Goal: Check status: Check status

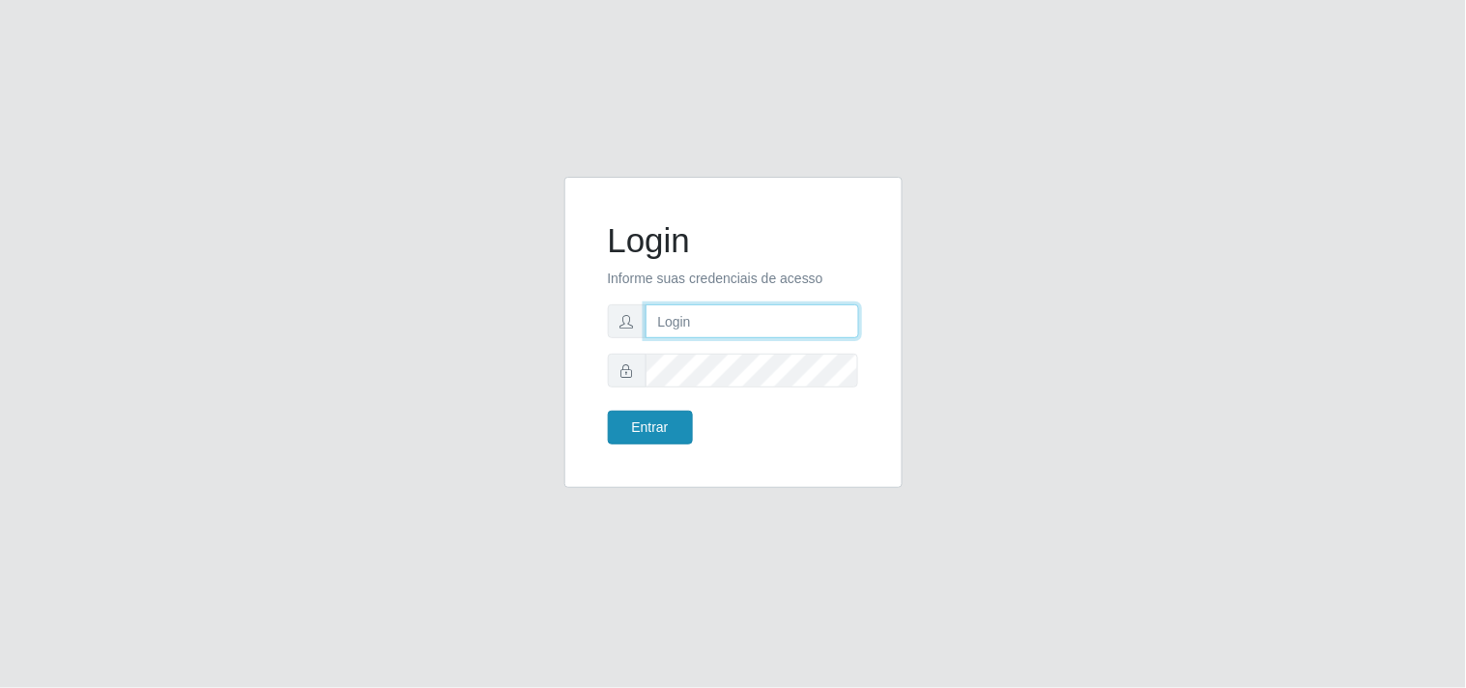
type input "[EMAIL_ADDRESS][DOMAIN_NAME]"
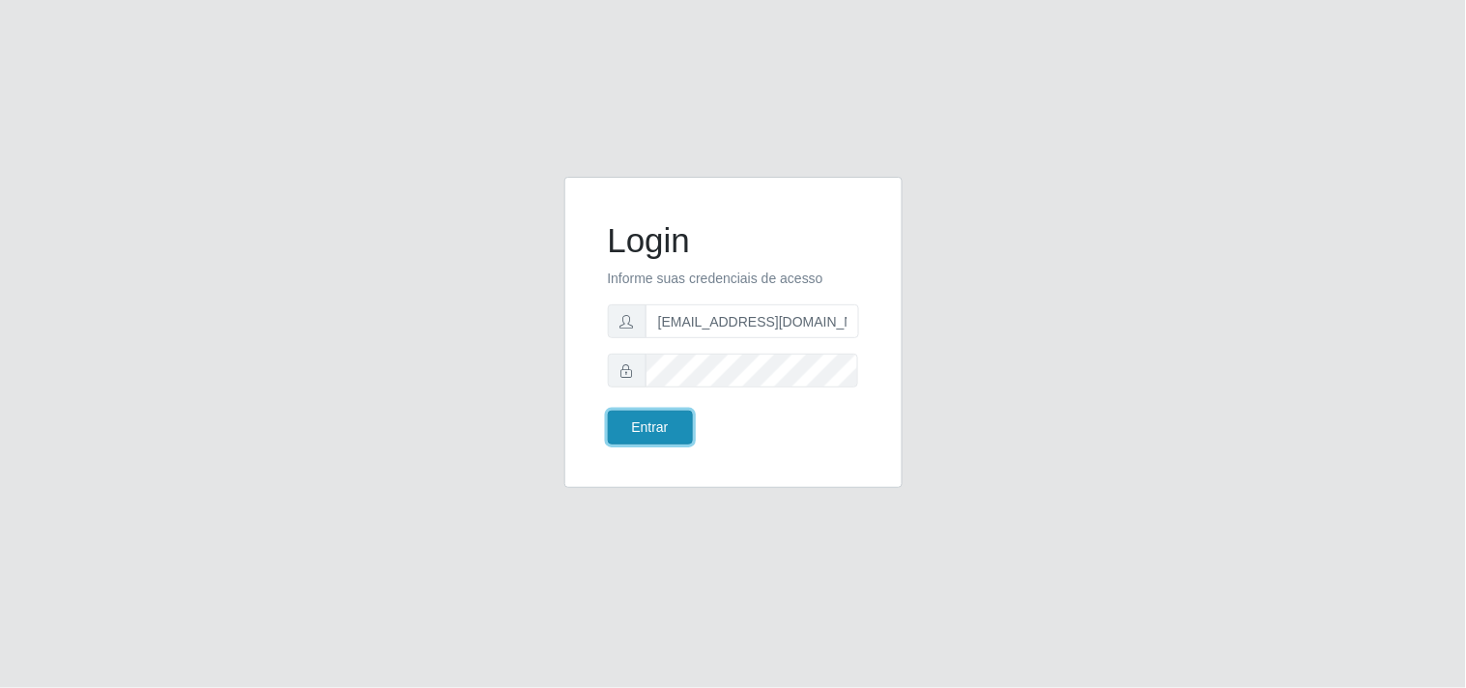
click at [664, 417] on button "Entrar" at bounding box center [650, 428] width 85 height 34
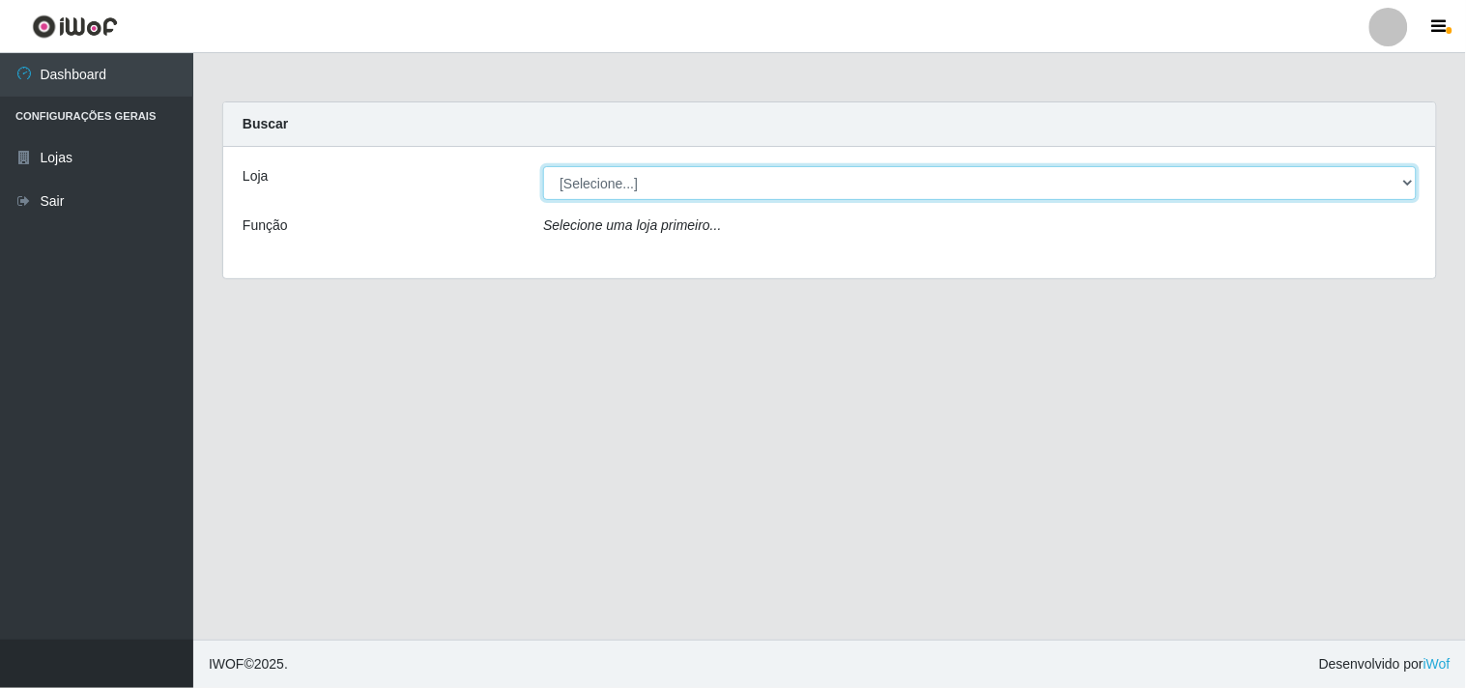
click at [1403, 182] on select "[Selecione...] Hiper Queiroz - [GEOGRAPHIC_DATA]" at bounding box center [979, 183] width 873 height 34
select select "514"
click at [543, 166] on select "[Selecione...] Hiper Queiroz - [GEOGRAPHIC_DATA]" at bounding box center [979, 183] width 873 height 34
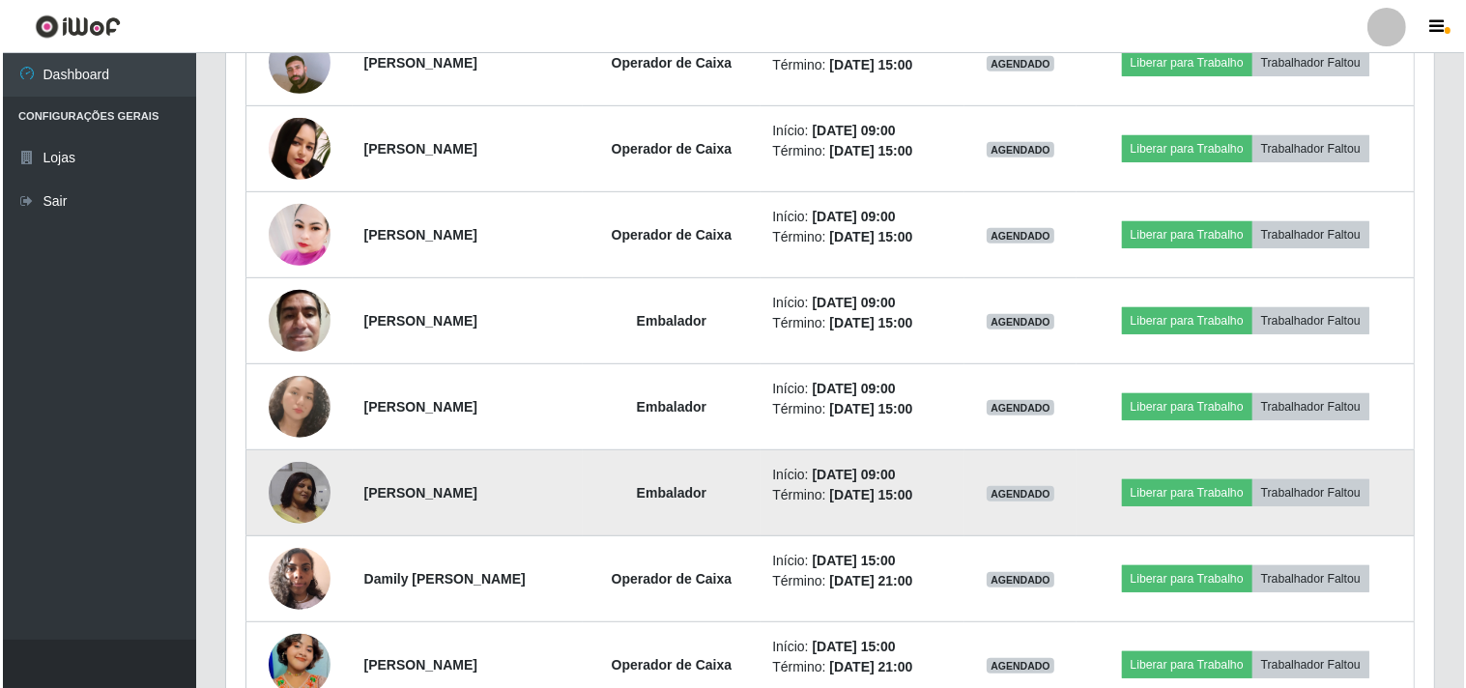
scroll to position [789, 0]
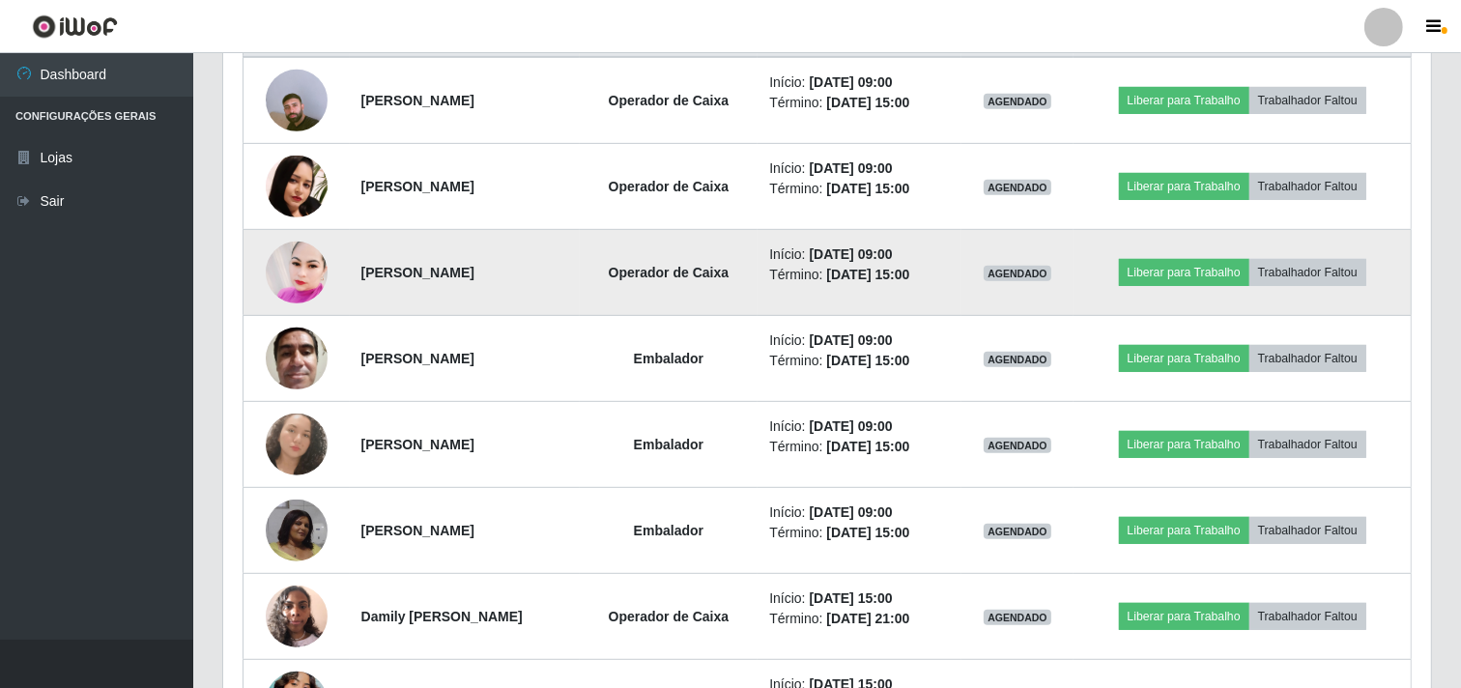
click at [302, 265] on img at bounding box center [297, 273] width 62 height 72
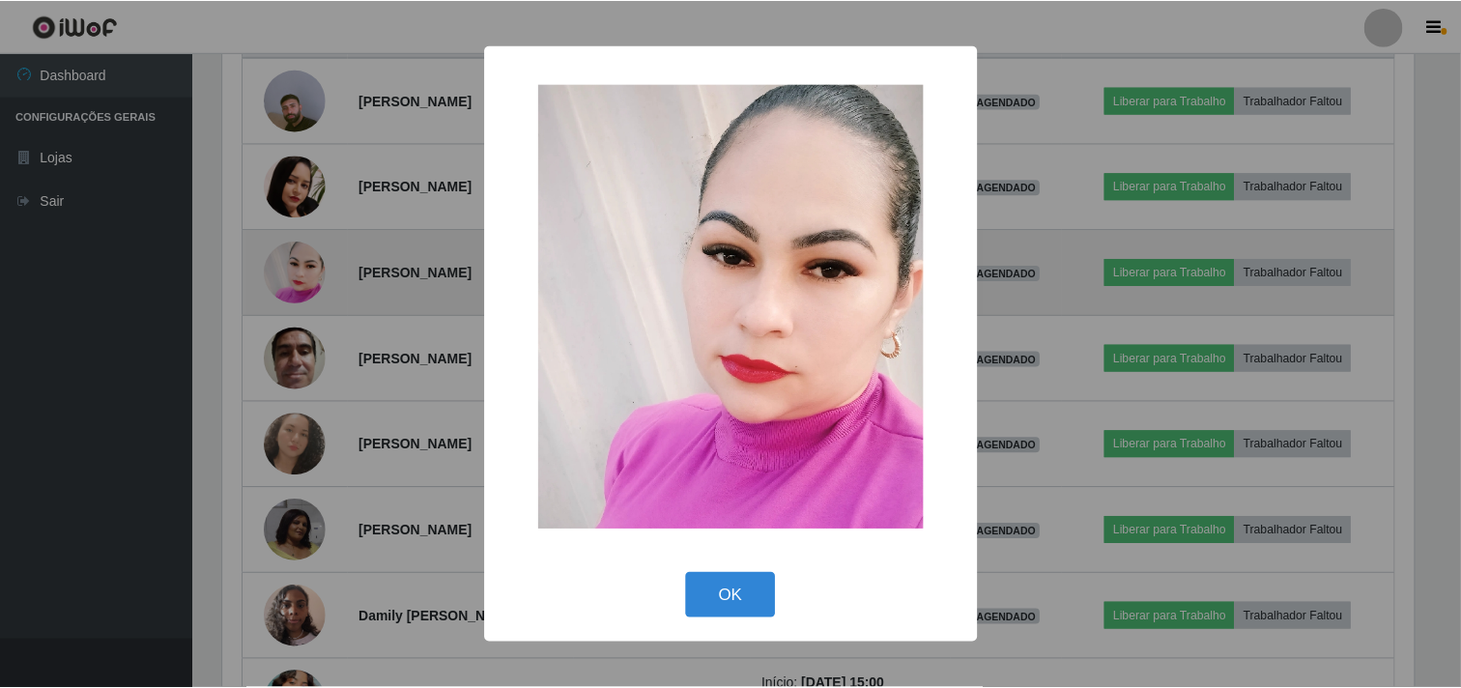
scroll to position [400, 1195]
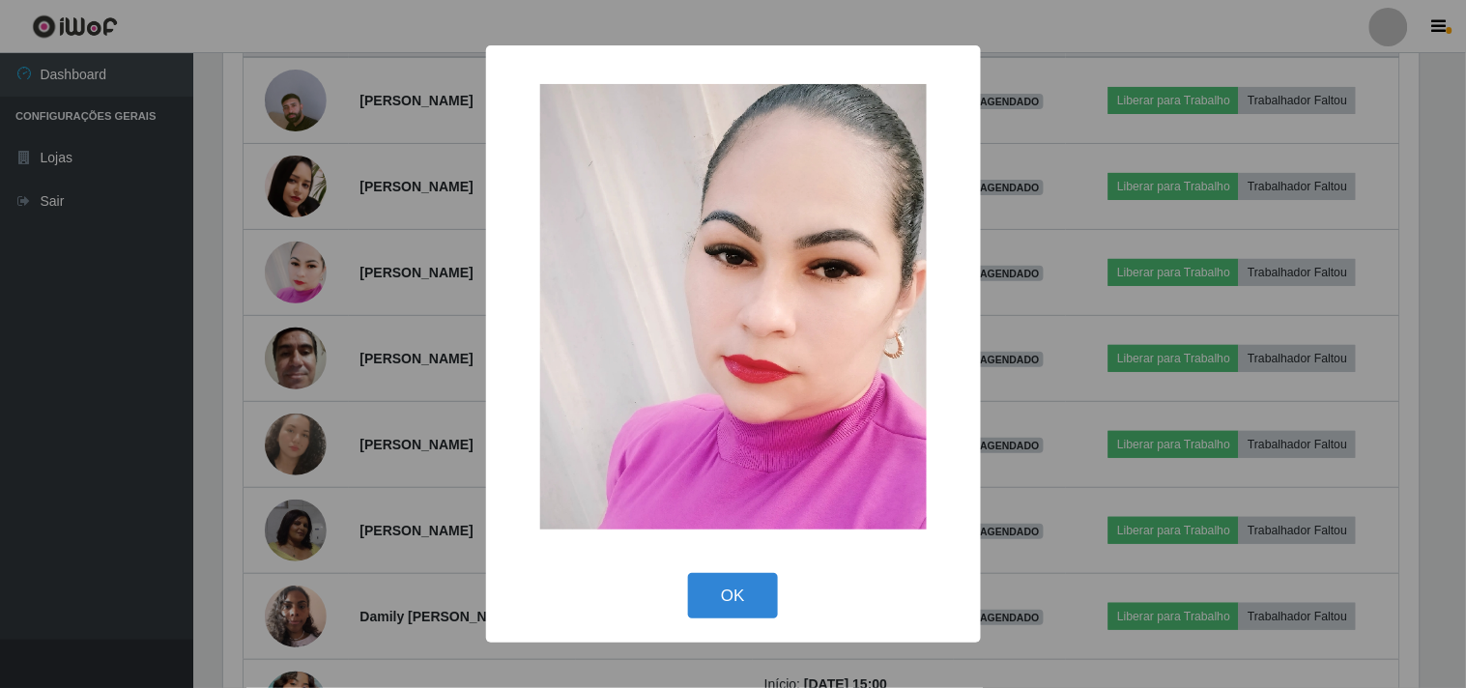
click at [291, 259] on div "× OK Cancel" at bounding box center [733, 344] width 1466 height 688
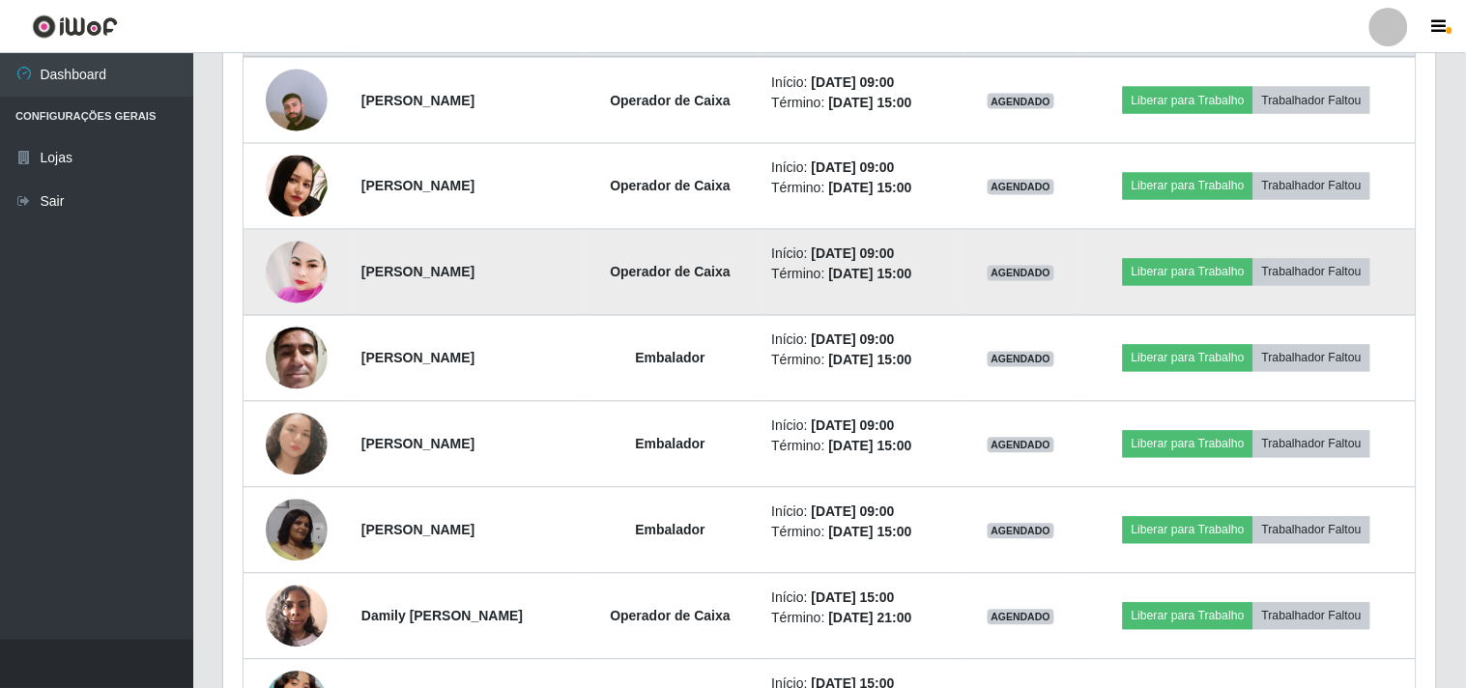
scroll to position [400, 1208]
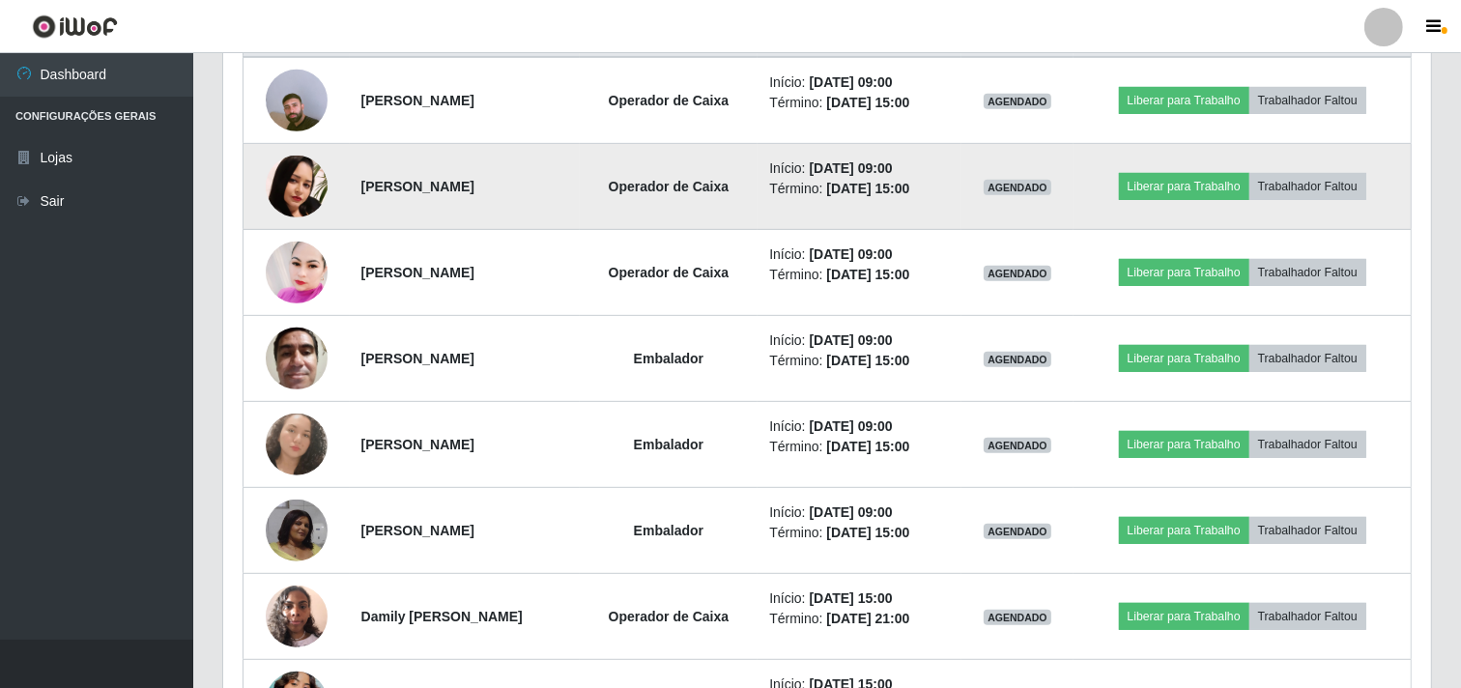
click at [300, 177] on img at bounding box center [297, 187] width 62 height 62
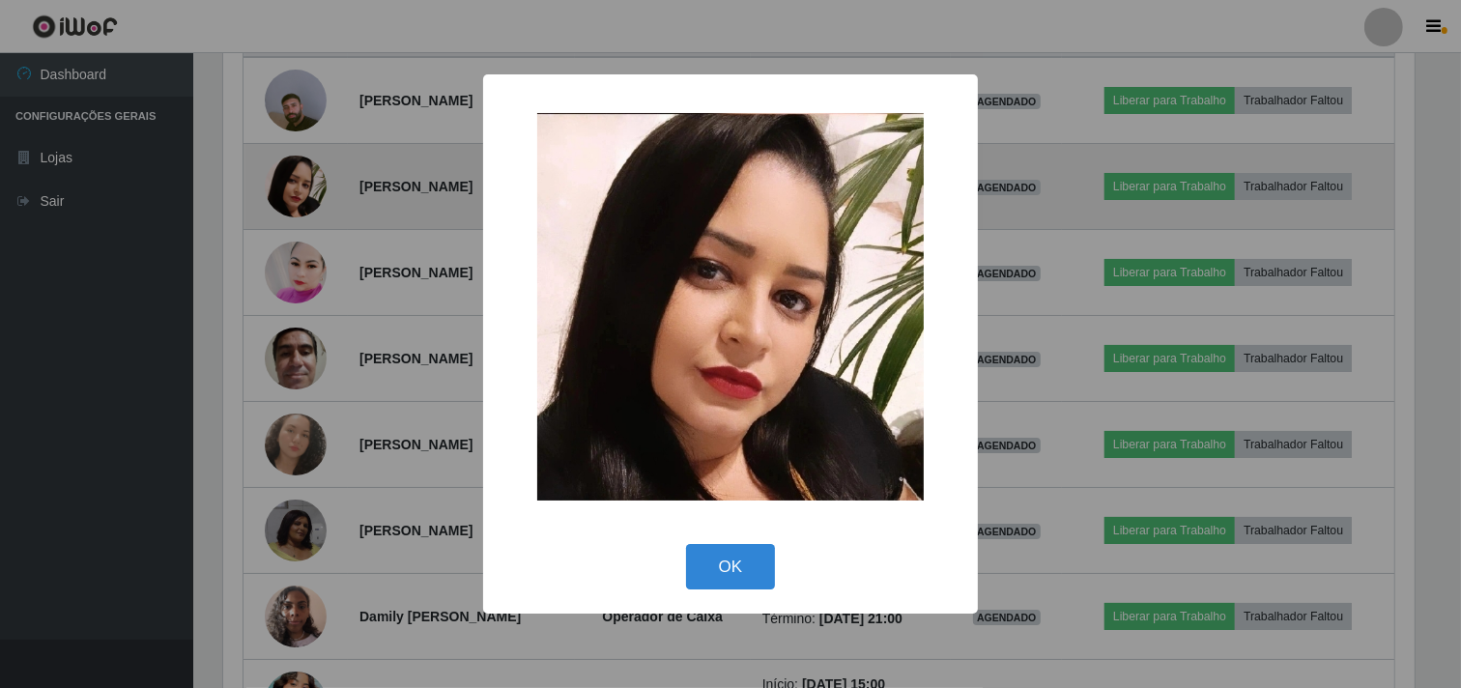
scroll to position [400, 1195]
click at [300, 177] on div "× OK Cancel" at bounding box center [733, 344] width 1466 height 688
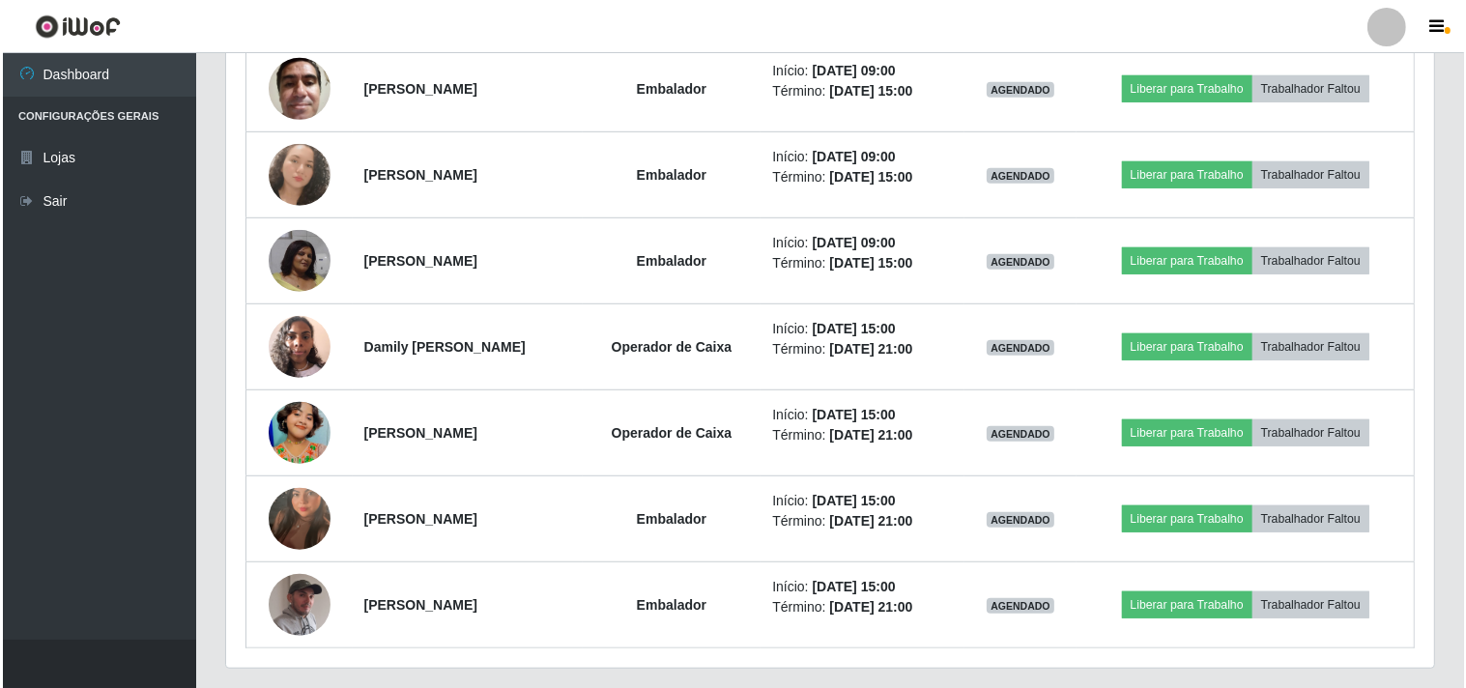
scroll to position [1112, 0]
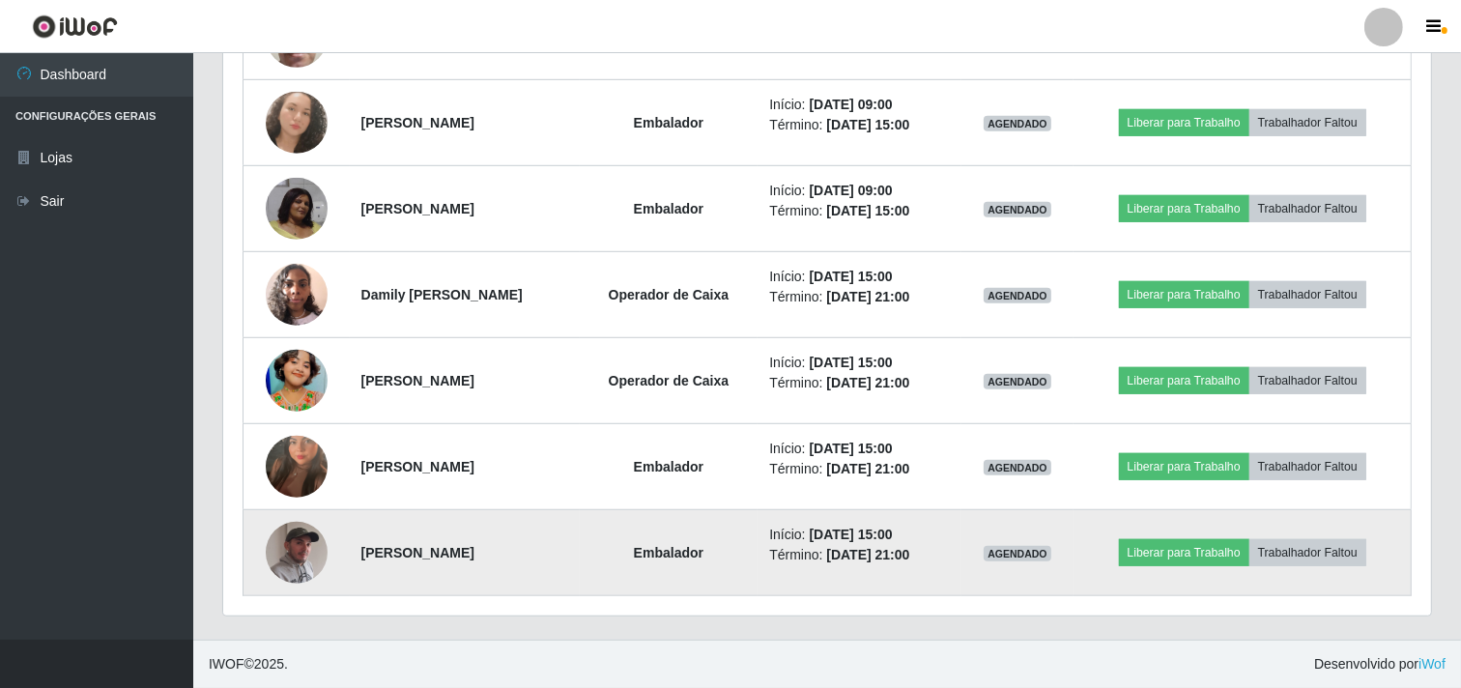
click at [304, 560] on img at bounding box center [297, 552] width 62 height 77
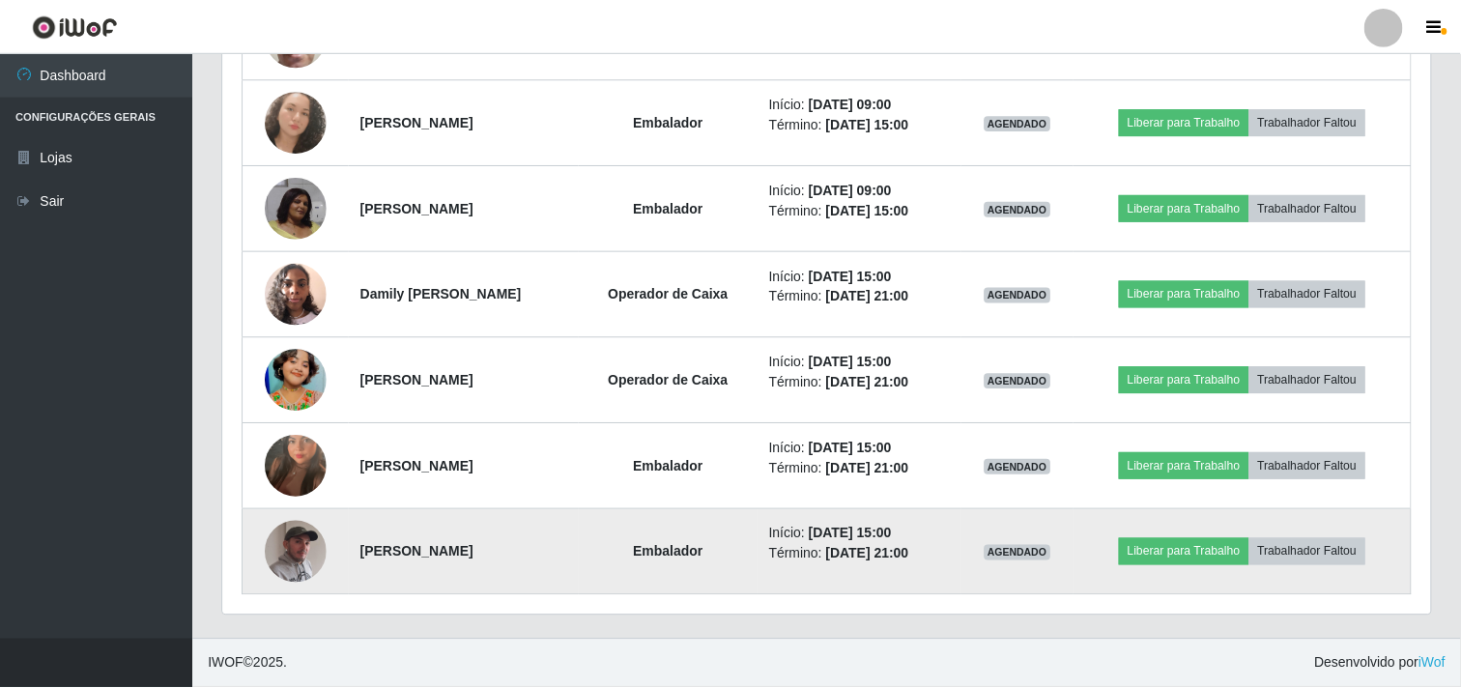
scroll to position [400, 1195]
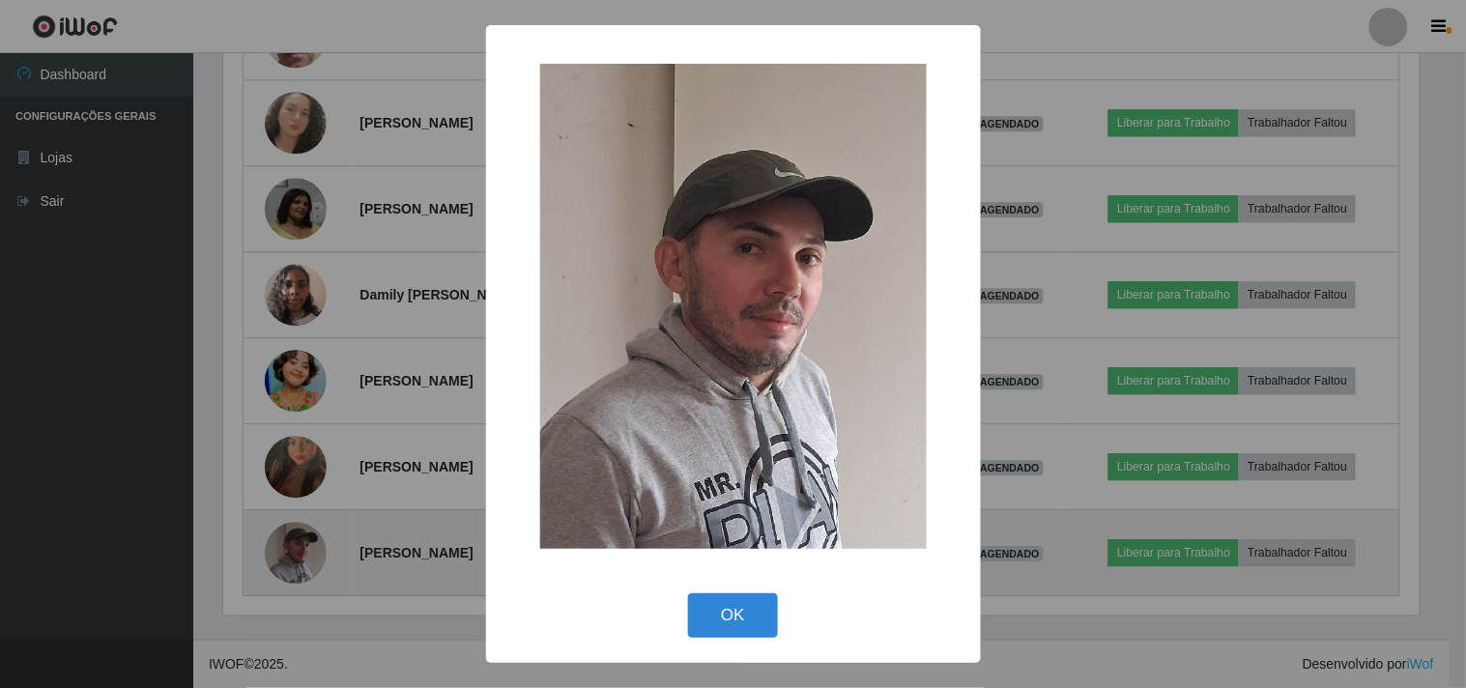
click at [304, 560] on div "× OK Cancel" at bounding box center [733, 344] width 1466 height 688
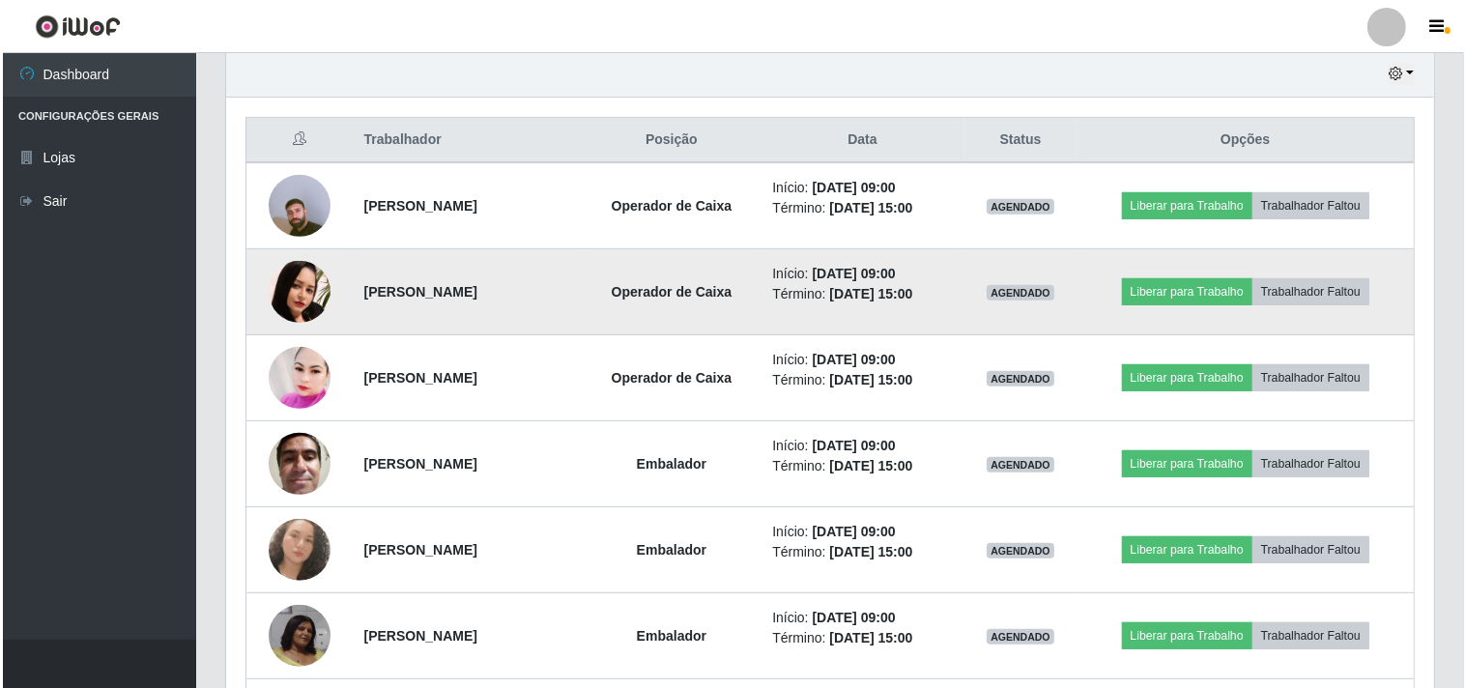
scroll to position [682, 0]
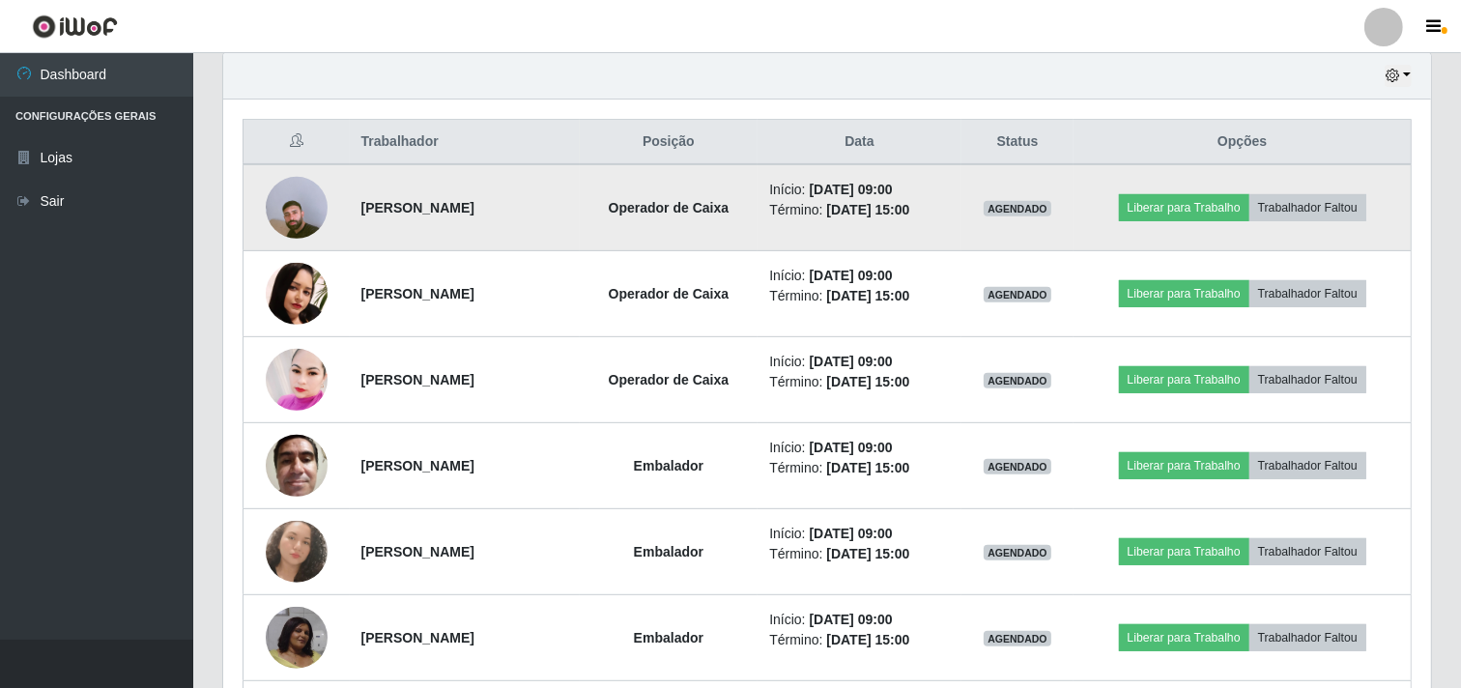
click at [272, 224] on img at bounding box center [297, 208] width 62 height 110
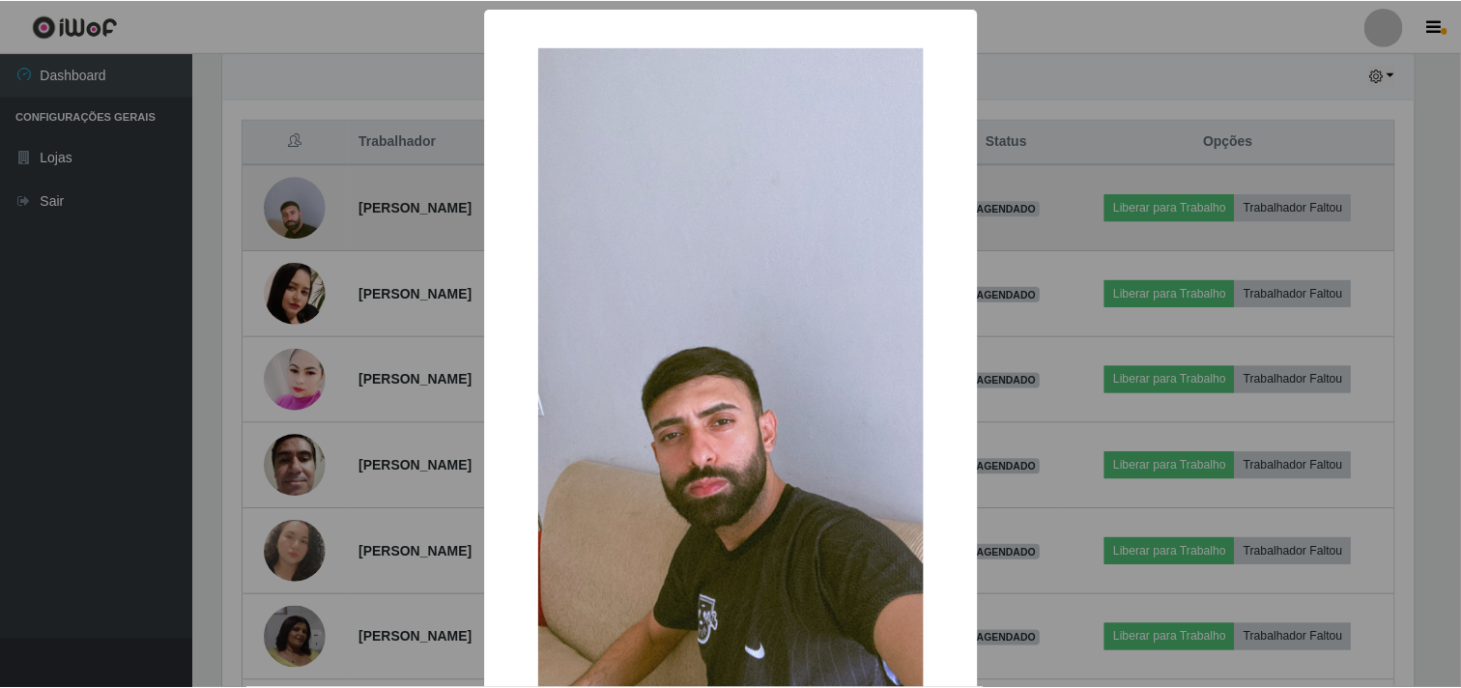
scroll to position [400, 1195]
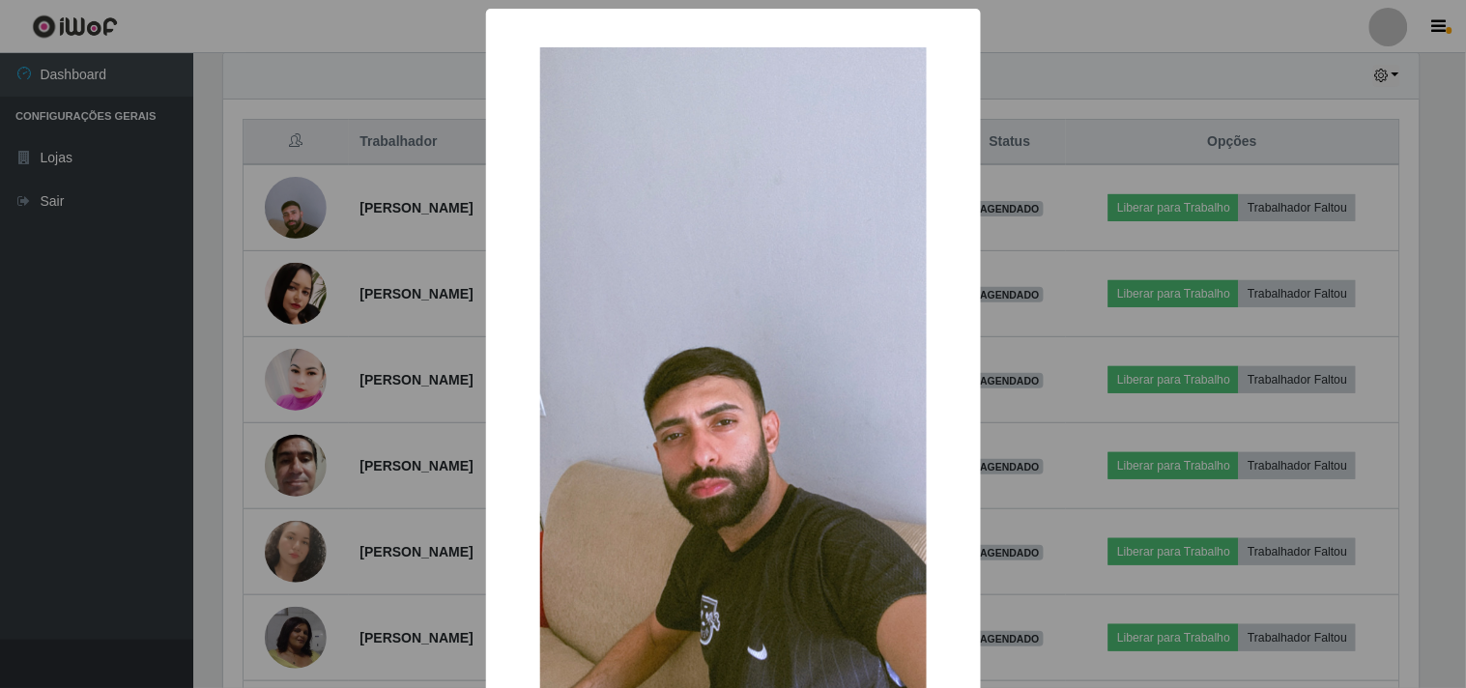
drag, startPoint x: 273, startPoint y: 224, endPoint x: 278, endPoint y: 235, distance: 11.7
click at [274, 224] on div "× OK Cancel" at bounding box center [733, 344] width 1466 height 688
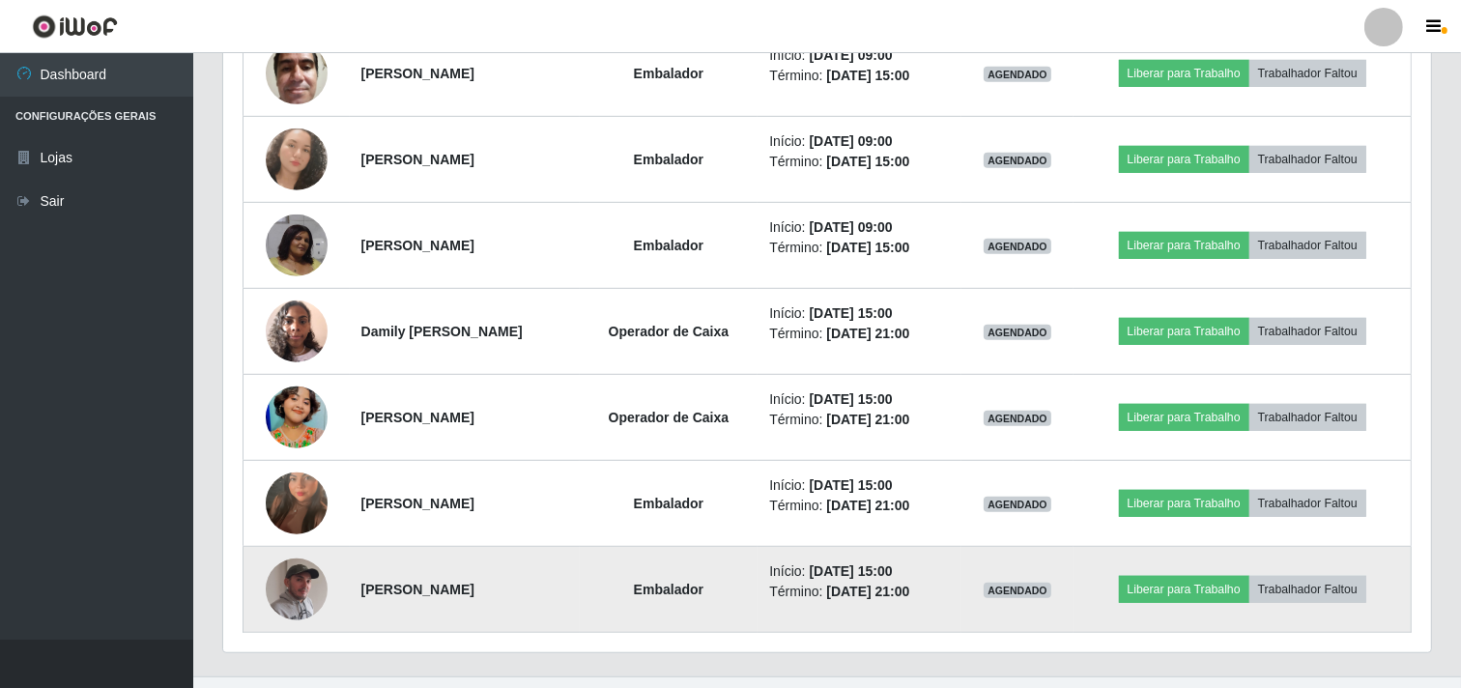
scroll to position [1112, 0]
